Goal: Entertainment & Leisure: Consume media (video, audio)

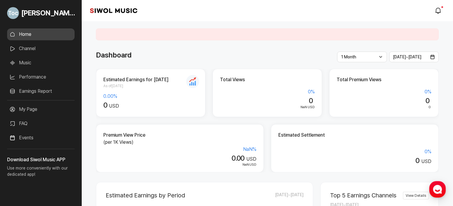
click at [36, 63] on link "Music" at bounding box center [40, 63] width 67 height 12
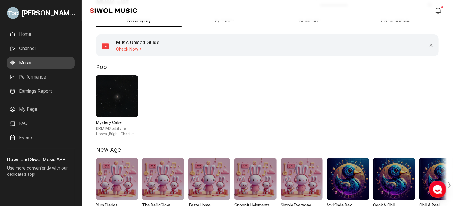
scroll to position [30, 0]
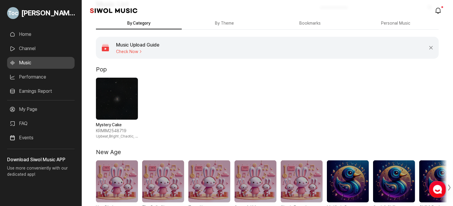
click at [114, 114] on span "1 / 1" at bounding box center [117, 99] width 42 height 42
click at [110, 127] on strong "Mystery Cake" at bounding box center [117, 125] width 42 height 6
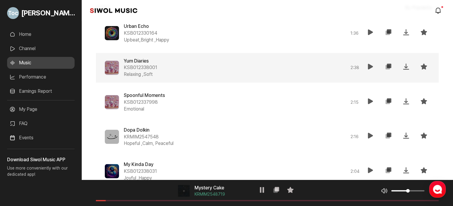
scroll to position [296, 0]
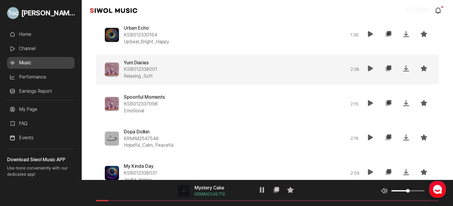
click at [369, 68] on icon at bounding box center [370, 68] width 7 height 7
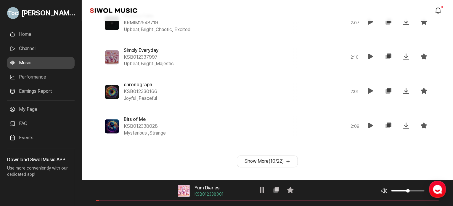
scroll to position [516, 0]
click at [291, 157] on button "Show More ( 10 / 22 )" at bounding box center [267, 160] width 61 height 12
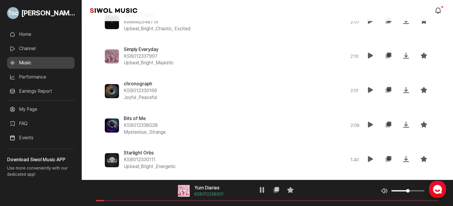
click at [273, 159] on div "Starlight Orbs KSB012330111 Upbeat,Bright , Energetic" at bounding box center [211, 160] width 174 height 20
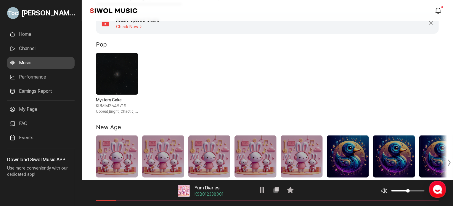
scroll to position [121, 0]
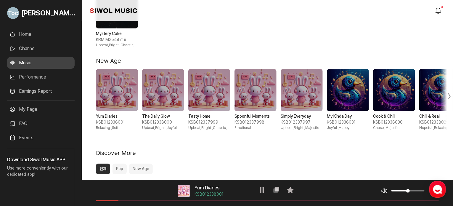
click at [118, 113] on strong "Yum Diaries" at bounding box center [117, 116] width 42 height 6
click at [120, 106] on span "1 / 10" at bounding box center [117, 90] width 42 height 42
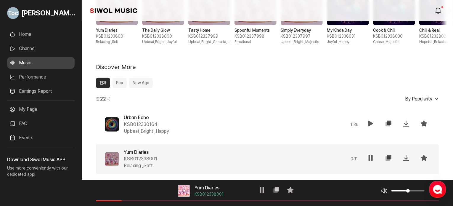
scroll to position [239, 0]
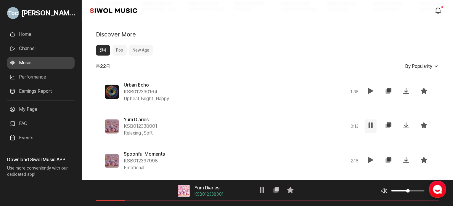
click at [371, 128] on icon at bounding box center [370, 125] width 7 height 7
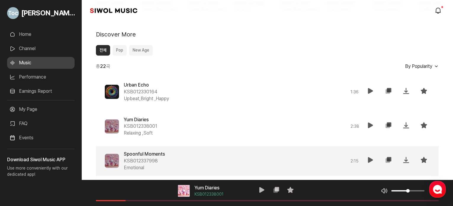
click at [367, 158] on button "재생" at bounding box center [371, 161] width 12 height 14
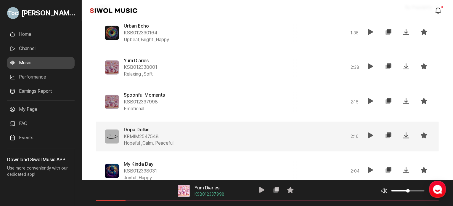
scroll to position [298, 0]
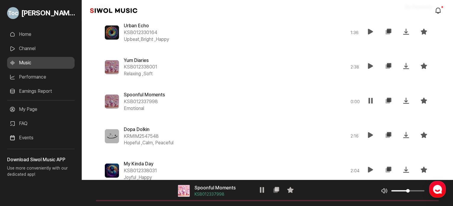
click at [370, 97] on icon at bounding box center [370, 100] width 7 height 7
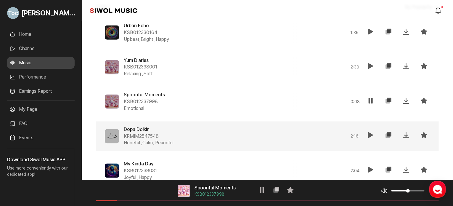
click at [370, 133] on icon at bounding box center [370, 134] width 7 height 7
click at [153, 200] on span at bounding box center [267, 200] width 343 height 1
